Goal: Navigation & Orientation: Find specific page/section

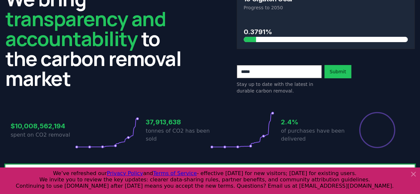
scroll to position [41, 0]
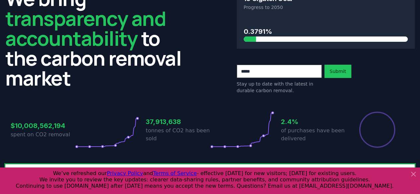
click at [411, 174] on icon at bounding box center [414, 174] width 8 height 8
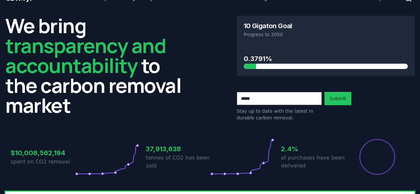
scroll to position [0, 0]
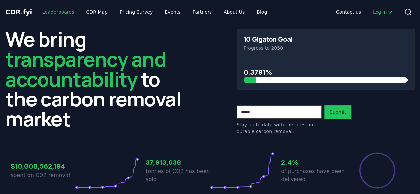
drag, startPoint x: 218, startPoint y: 139, endPoint x: 48, endPoint y: 13, distance: 211.1
click at [48, 13] on link "Leaderboards" at bounding box center [58, 12] width 43 height 12
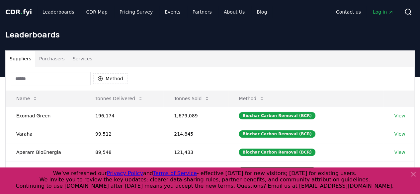
click at [17, 12] on span "CDR . fyi" at bounding box center [18, 12] width 27 height 8
